Goal: Information Seeking & Learning: Learn about a topic

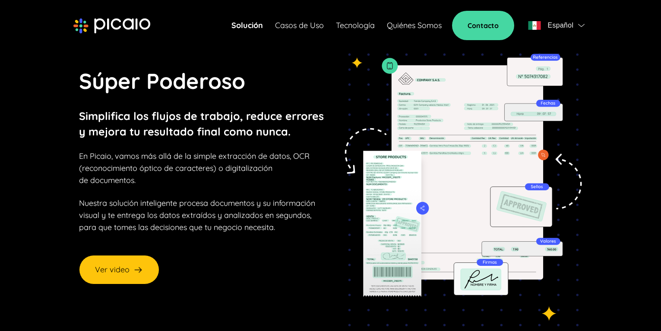
scroll to position [43, 0]
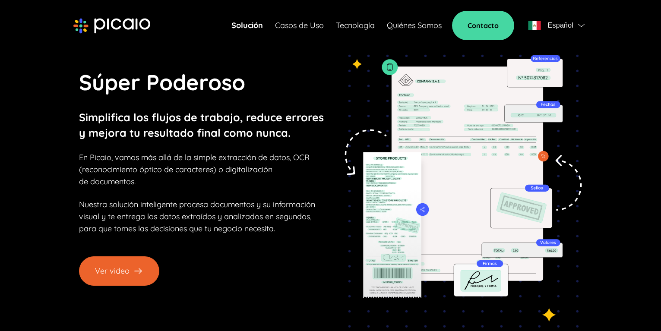
click at [137, 266] on img at bounding box center [138, 271] width 10 height 10
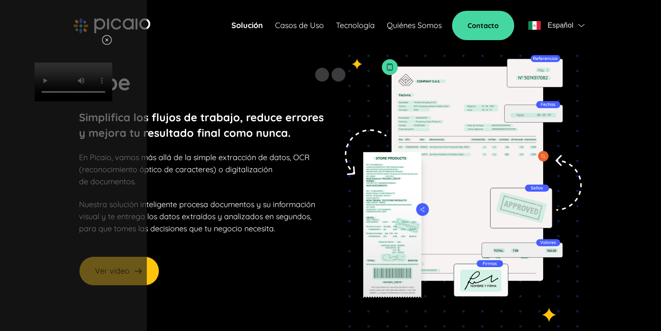
click at [147, 308] on div "Your browser does not support HTML video." at bounding box center [73, 165] width 147 height 331
click at [112, 43] on img at bounding box center [106, 40] width 11 height 11
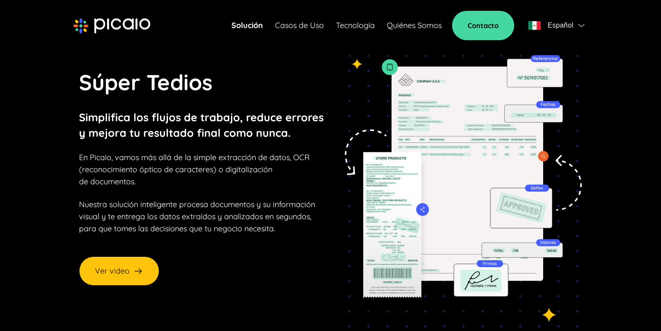
click at [368, 29] on link "Tecnología" at bounding box center [355, 25] width 39 height 12
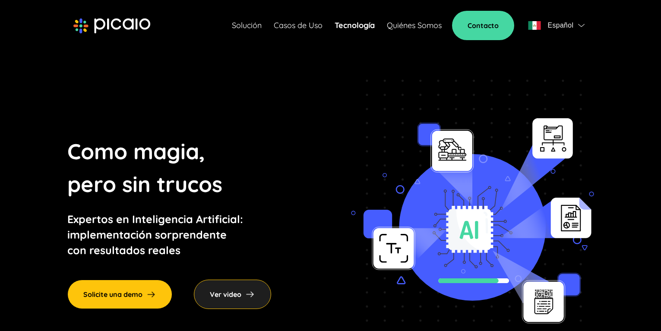
click at [291, 25] on link "Casos de Uso" at bounding box center [298, 25] width 49 height 12
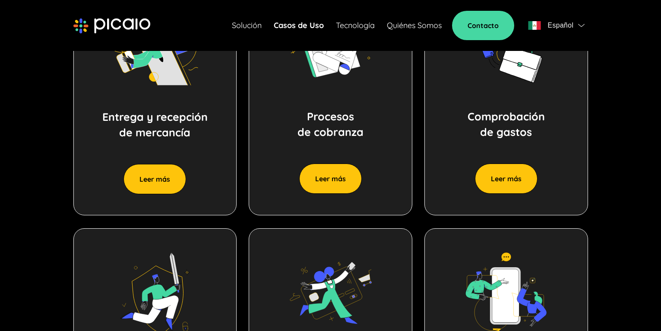
scroll to position [475, 0]
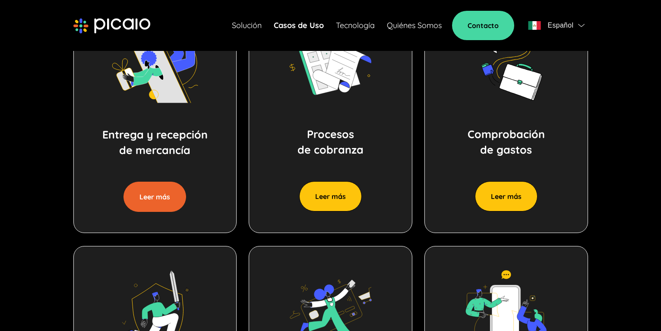
click at [173, 199] on button "Leer más" at bounding box center [154, 197] width 63 height 30
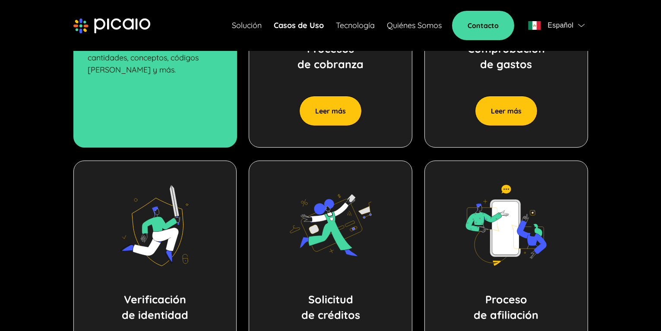
scroll to position [562, 0]
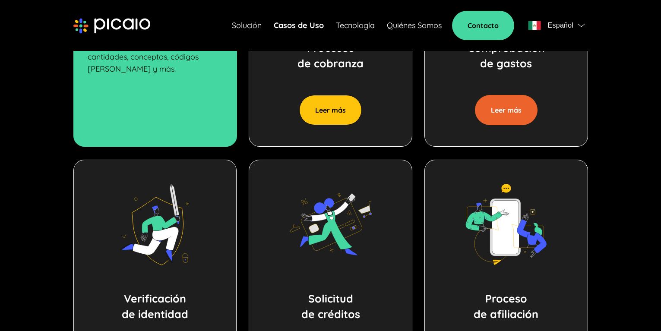
click at [498, 119] on button "Leer más" at bounding box center [506, 110] width 63 height 30
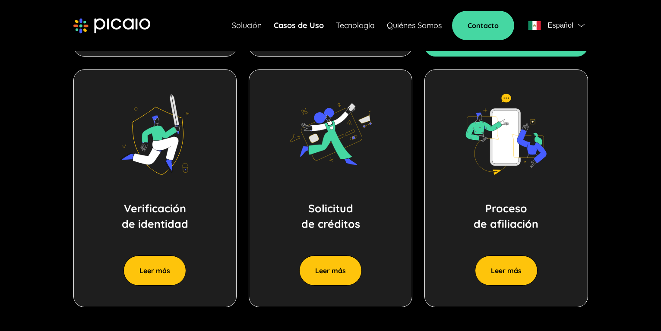
scroll to position [735, 0]
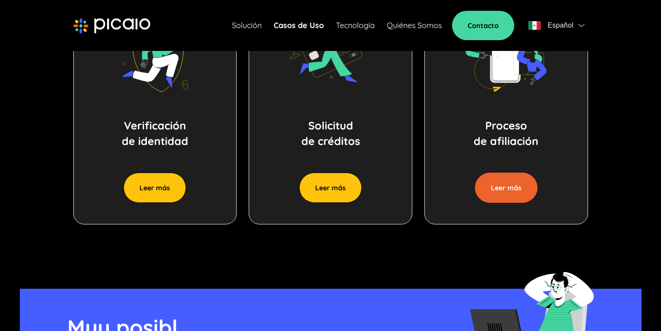
click at [513, 177] on button "Leer más" at bounding box center [506, 188] width 63 height 30
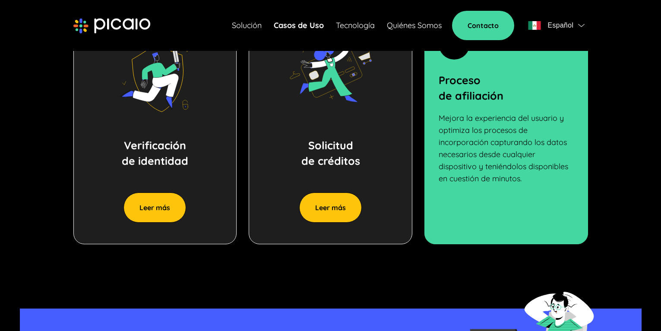
scroll to position [692, 0]
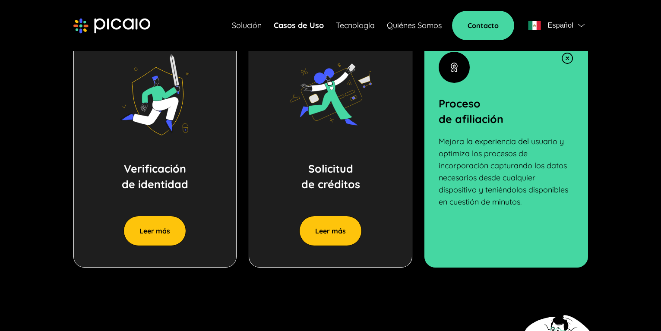
click at [160, 212] on div "Verificación de identidad Leer más" at bounding box center [155, 149] width 164 height 238
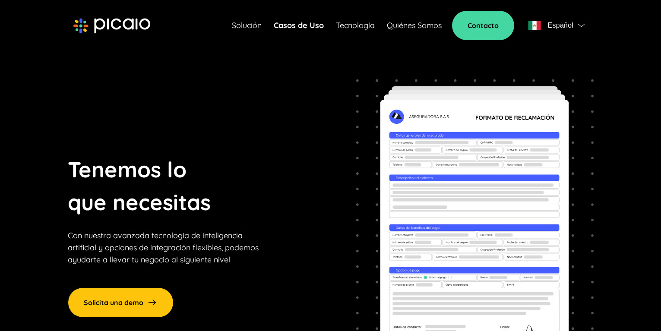
scroll to position [0, 0]
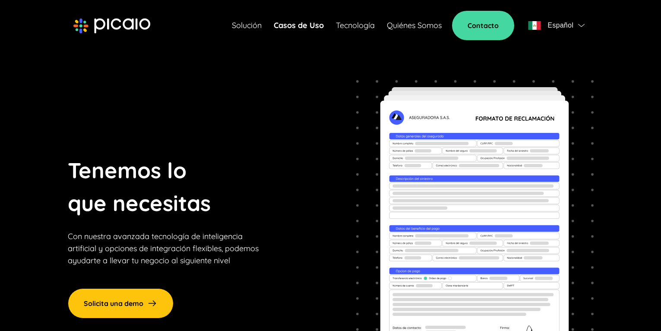
click at [347, 27] on link "Tecnología" at bounding box center [355, 25] width 39 height 12
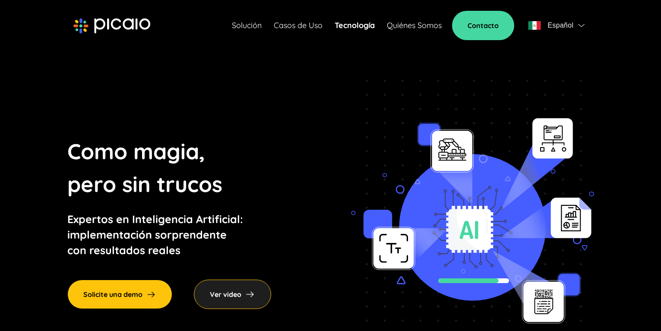
click at [385, 26] on div "Solución Casos de Uso Tecnología Quiénes Somos" at bounding box center [337, 25] width 210 height 12
click at [400, 23] on link "Quiénes Somos" at bounding box center [414, 25] width 55 height 12
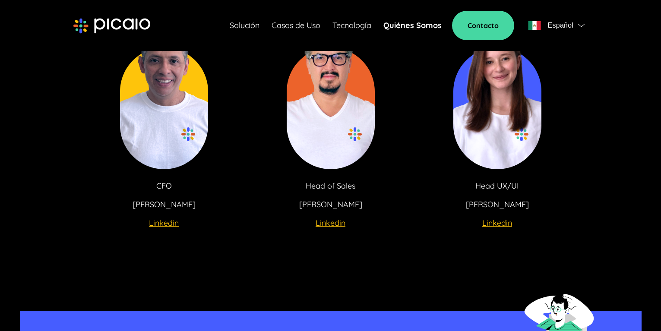
scroll to position [1607, 0]
